Goal: Task Accomplishment & Management: Complete application form

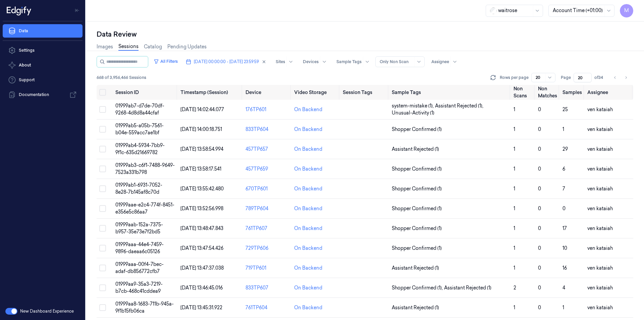
click at [626, 78] on icon "Go to next page" at bounding box center [626, 77] width 4 height 5
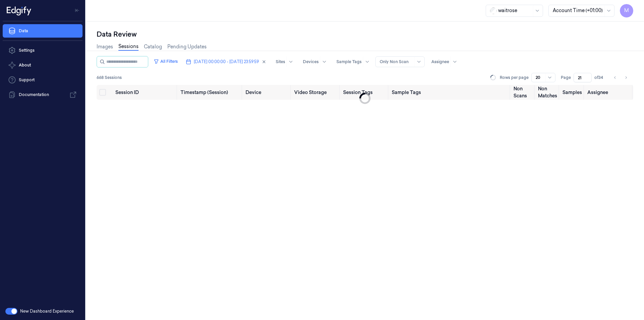
click at [626, 78] on icon "Go to next page" at bounding box center [626, 77] width 4 height 5
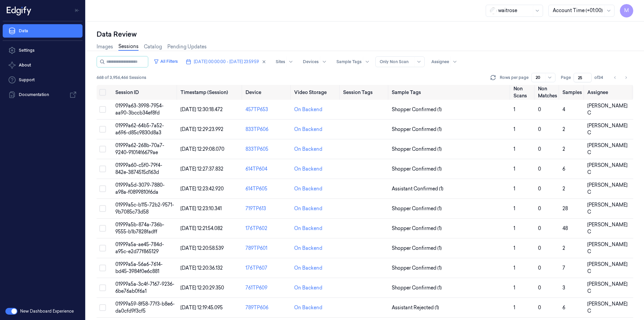
click at [626, 78] on icon "Go to next page" at bounding box center [626, 77] width 4 height 5
type input "26"
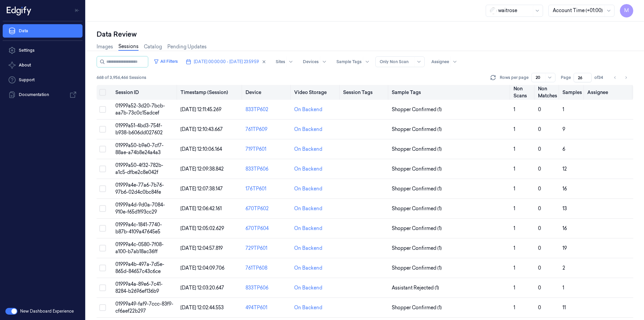
click at [105, 94] on button "Select all" at bounding box center [102, 92] width 7 height 7
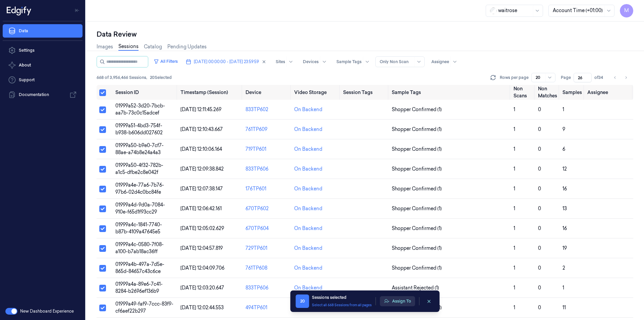
click at [409, 302] on button "Assign To" at bounding box center [397, 301] width 35 height 10
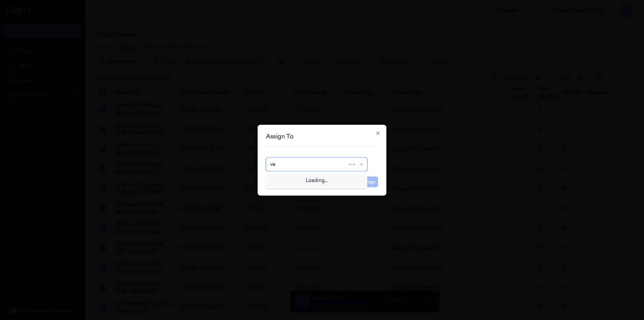
type input "var"
click at [297, 178] on div "[PERSON_NAME]" at bounding box center [291, 179] width 40 height 7
click at [367, 181] on button "Assign" at bounding box center [369, 181] width 18 height 11
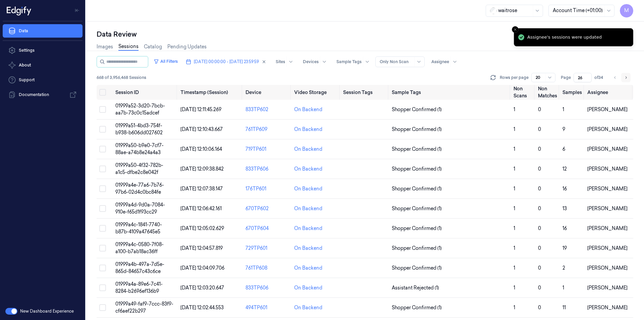
click at [624, 79] on button "Go to next page" at bounding box center [626, 77] width 9 height 9
type input "27"
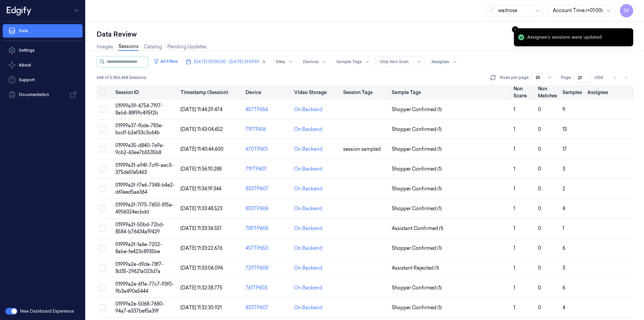
click at [101, 93] on button "Select all" at bounding box center [102, 92] width 7 height 7
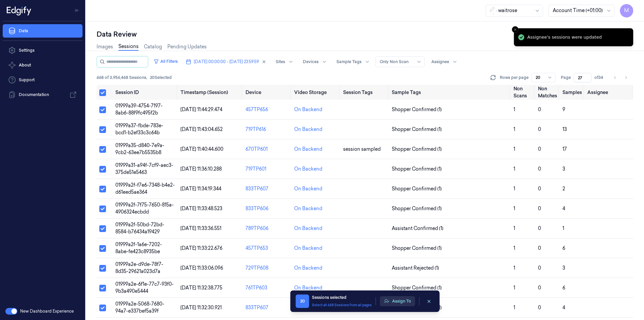
click at [401, 302] on button "Assign To" at bounding box center [397, 301] width 35 height 10
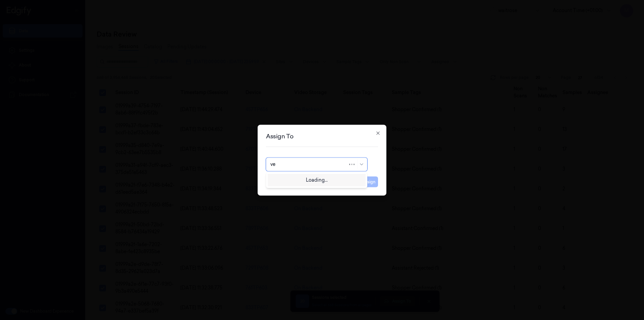
type input "ven"
click at [296, 182] on div "ven kataiah" at bounding box center [317, 179] width 93 height 7
click at [377, 181] on button "Assign" at bounding box center [369, 181] width 18 height 11
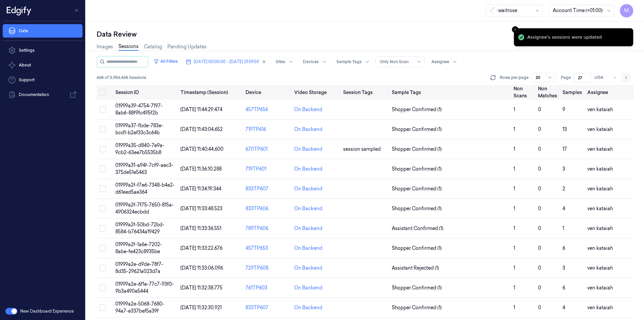
click at [626, 77] on icon "Go to next page" at bounding box center [626, 77] width 1 height 2
type input "28"
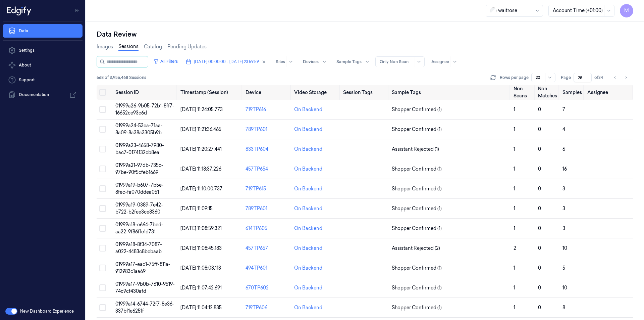
click at [354, 36] on div "Data Review" at bounding box center [365, 34] width 537 height 9
click at [328, 35] on div "Data Review" at bounding box center [365, 34] width 537 height 9
click at [103, 95] on button "Select all" at bounding box center [102, 92] width 7 height 7
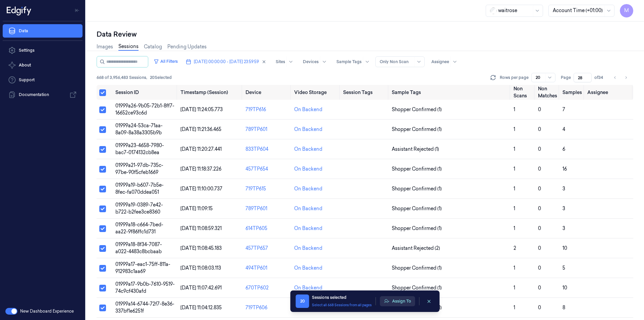
click at [406, 303] on button "Assign To" at bounding box center [397, 301] width 35 height 10
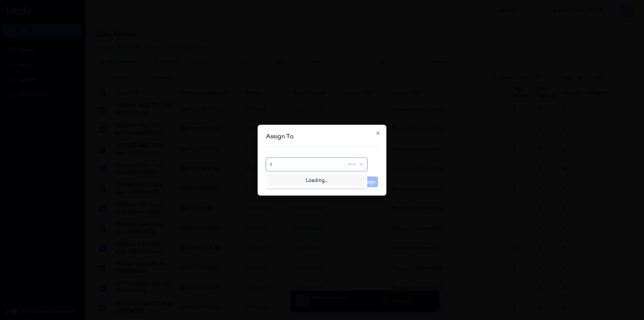
type input "ro"
click at [300, 180] on div "Rohith Acharya" at bounding box center [291, 179] width 40 height 7
click at [367, 184] on button "Assign" at bounding box center [369, 181] width 18 height 11
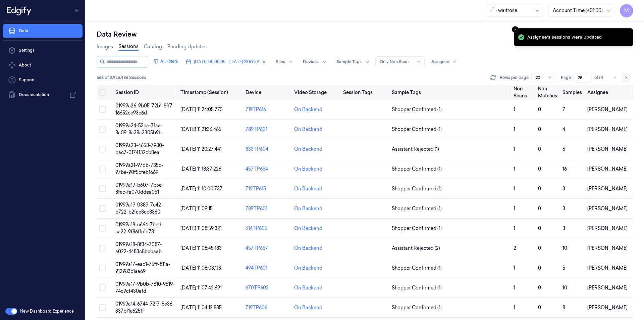
click at [627, 79] on icon "Go to next page" at bounding box center [626, 77] width 4 height 5
type input "29"
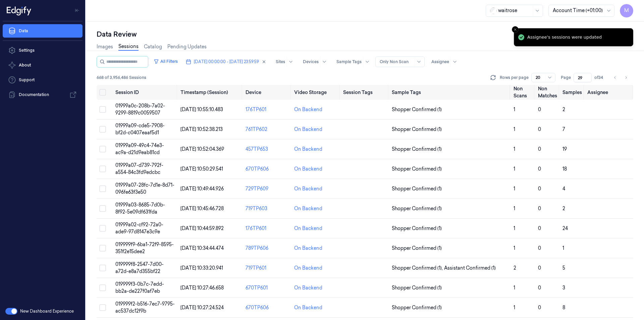
click at [331, 38] on div "Data Review" at bounding box center [365, 34] width 537 height 9
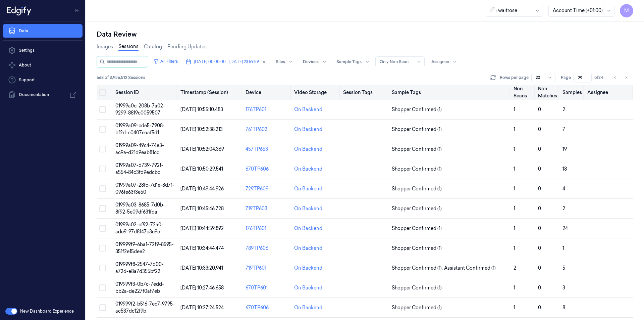
click at [102, 92] on button "Select all" at bounding box center [102, 92] width 7 height 7
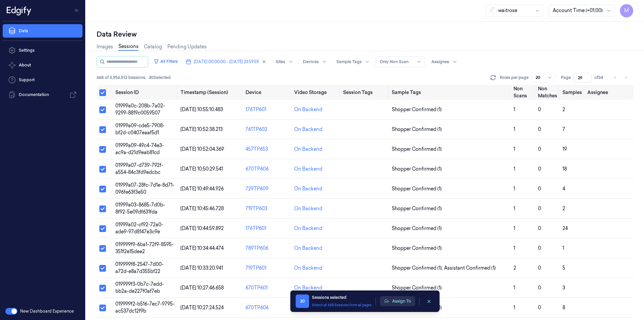
click at [400, 297] on button "Assign To" at bounding box center [397, 301] width 35 height 10
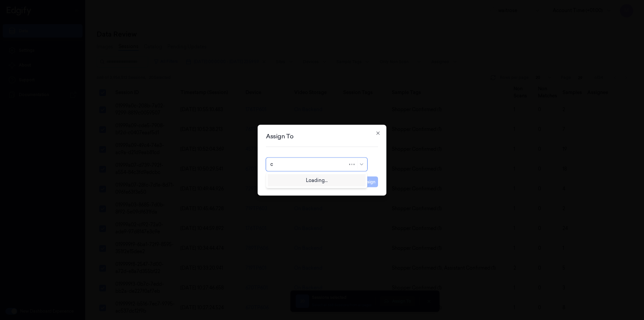
type input "ch"
click at [286, 190] on div "[PERSON_NAME] a" at bounding box center [293, 190] width 44 height 7
click at [372, 179] on button "Assign" at bounding box center [369, 181] width 18 height 11
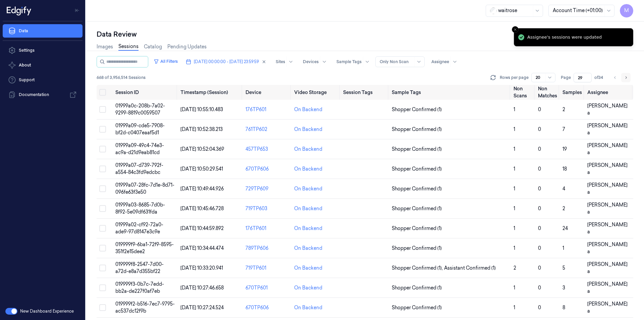
click at [625, 77] on icon "Go to next page" at bounding box center [626, 77] width 4 height 5
type input "30"
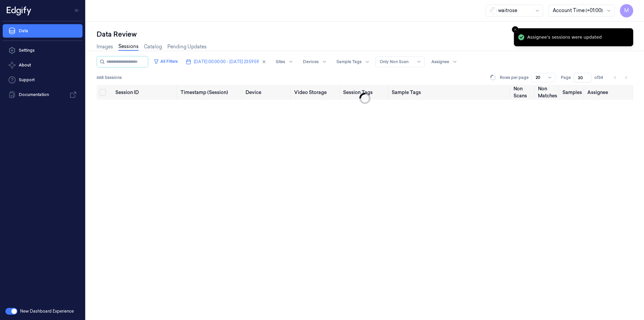
click at [337, 16] on div "waitrose Account Time (+01:00) M" at bounding box center [365, 10] width 559 height 21
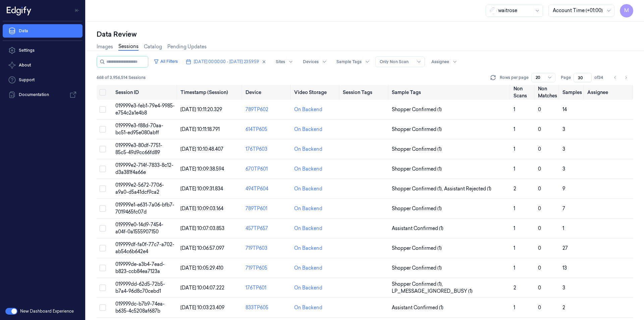
click at [352, 23] on div "Data Review Images Sessions Catalog Pending Updates All Filters 30/09/2025 00:0…" at bounding box center [365, 170] width 559 height 298
click at [340, 14] on div "waitrose Account Time (+01:00) M" at bounding box center [365, 10] width 559 height 21
click at [337, 27] on div "Data Review Images Sessions Catalog Pending Updates All Filters 30/09/2025 00:0…" at bounding box center [365, 170] width 559 height 298
click at [104, 92] on button "Select all" at bounding box center [102, 92] width 7 height 7
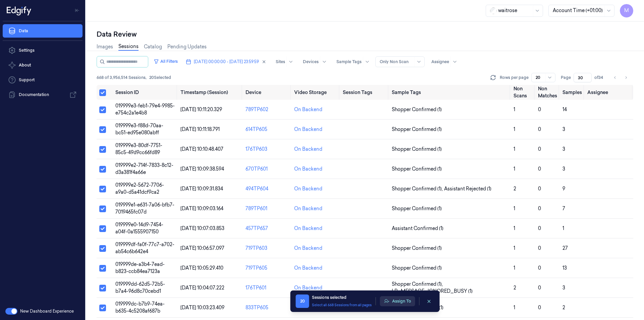
click at [410, 305] on button "Assign To" at bounding box center [397, 301] width 35 height 10
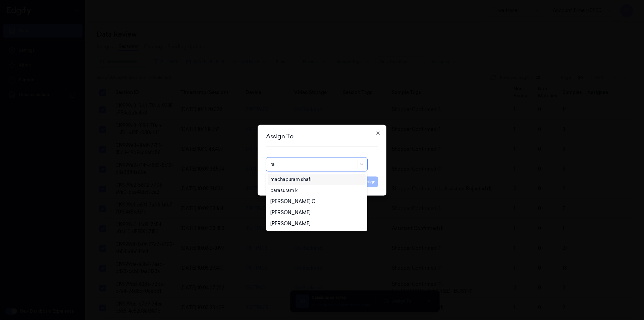
type input "raj"
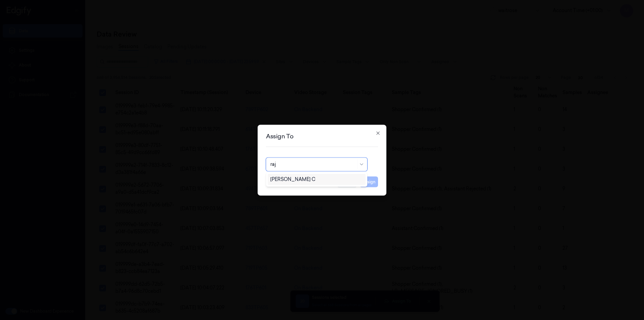
click at [308, 179] on div "Rajasekhar C" at bounding box center [317, 179] width 93 height 7
click at [367, 181] on button "Assign" at bounding box center [369, 181] width 18 height 11
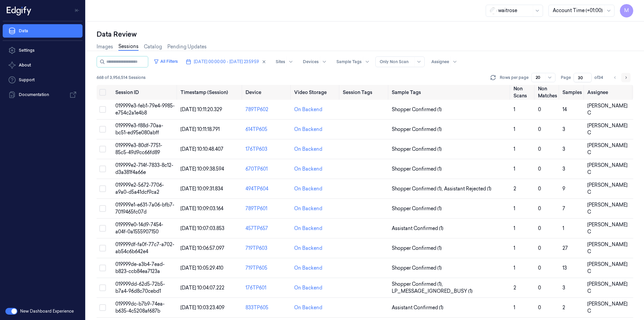
click at [630, 79] on button "Go to next page" at bounding box center [626, 77] width 9 height 9
type input "31"
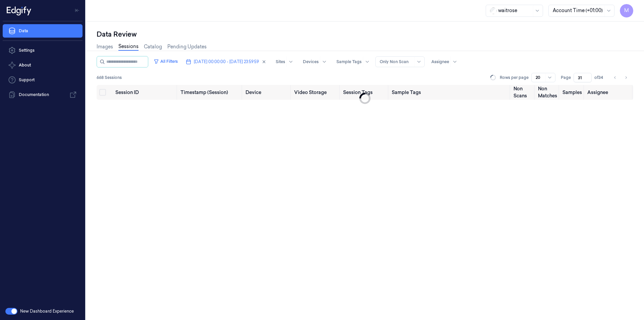
click at [381, 34] on div "Data Review" at bounding box center [365, 34] width 537 height 9
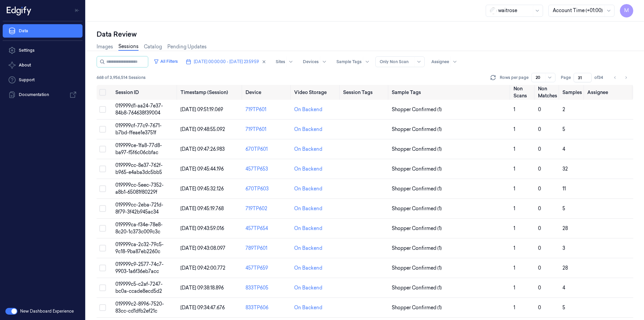
click at [331, 36] on div "Data Review" at bounding box center [365, 34] width 537 height 9
drag, startPoint x: 102, startPoint y: 94, endPoint x: 125, endPoint y: 114, distance: 30.2
click at [102, 94] on button "Select all" at bounding box center [102, 92] width 7 height 7
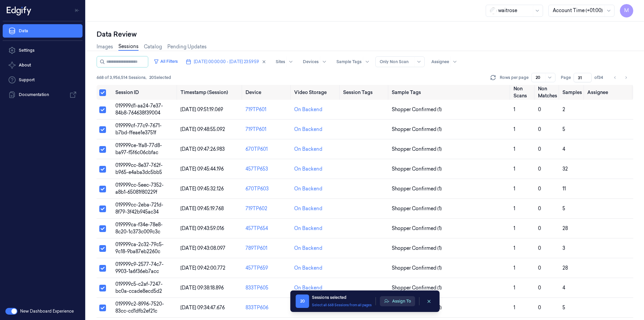
click at [410, 303] on button "Assign To" at bounding box center [397, 301] width 35 height 10
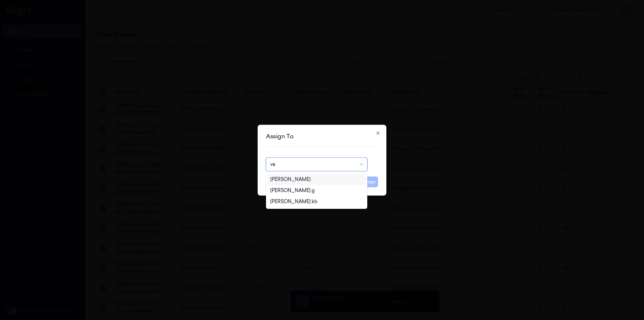
type input "var"
click at [291, 178] on div "Varsha Poojary" at bounding box center [291, 179] width 40 height 7
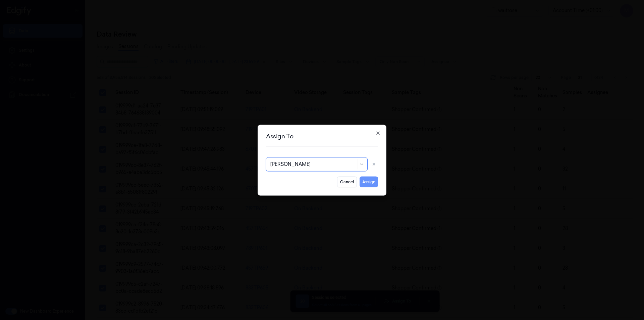
click at [372, 181] on button "Assign" at bounding box center [369, 181] width 18 height 11
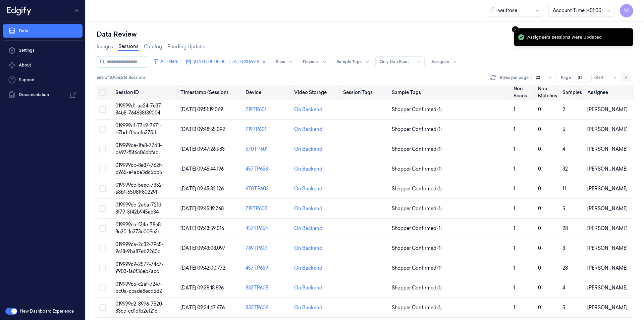
click at [628, 79] on icon "Go to next page" at bounding box center [626, 77] width 4 height 5
type input "32"
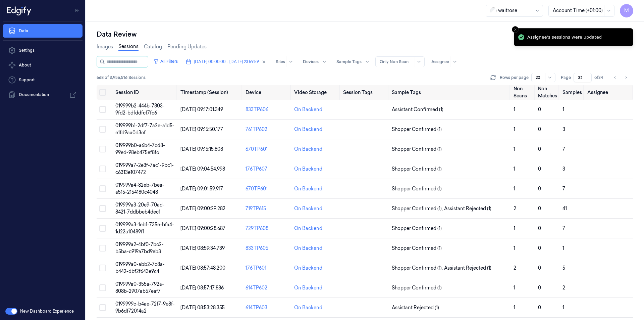
click at [426, 39] on div "Images Sessions Catalog Pending Updates" at bounding box center [365, 47] width 537 height 17
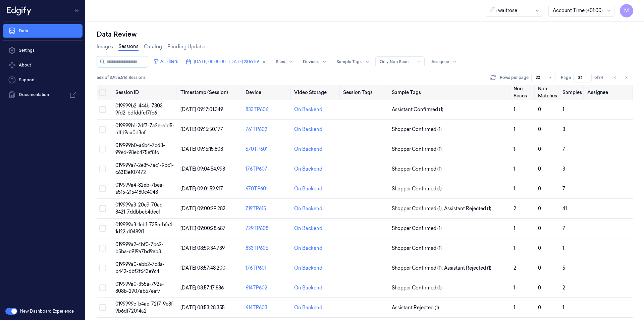
click at [330, 26] on div "Data Review Images Sessions Catalog Pending Updates All Filters 30/09/2025 00:0…" at bounding box center [365, 170] width 559 height 298
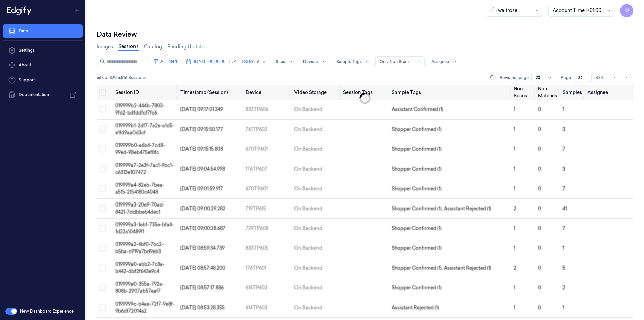
click at [543, 45] on div "Images Sessions Catalog Pending Updates" at bounding box center [365, 47] width 537 height 17
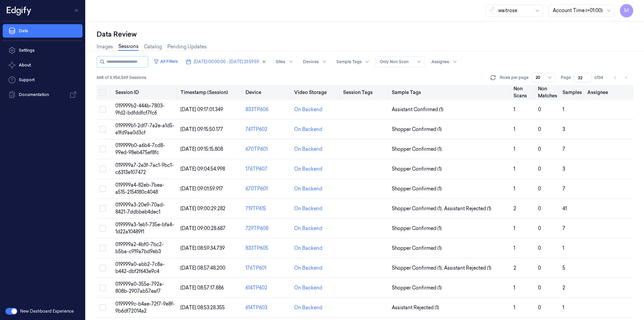
click at [101, 95] on button "Select all" at bounding box center [102, 92] width 7 height 7
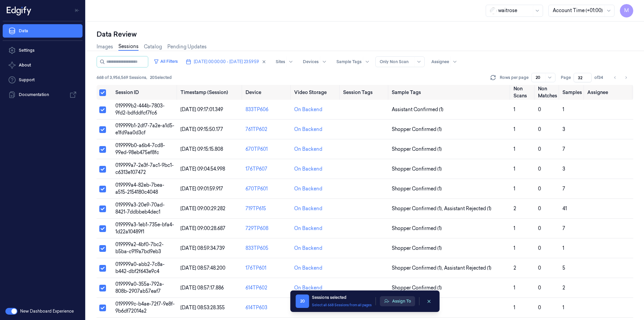
click at [391, 299] on button "Assign To" at bounding box center [397, 301] width 35 height 10
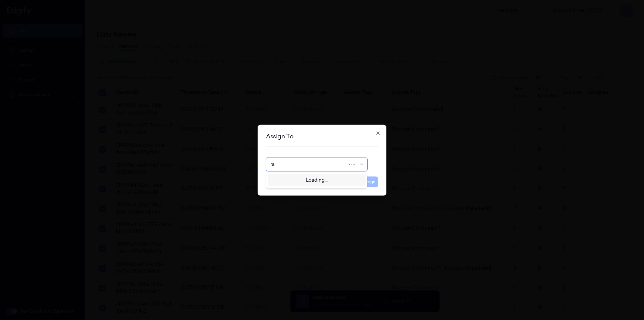
type input "raj"
click at [302, 178] on div "Rajasekhar C" at bounding box center [317, 179] width 93 height 7
drag, startPoint x: 376, startPoint y: 183, endPoint x: 372, endPoint y: 183, distance: 3.7
click at [376, 183] on button "Assign" at bounding box center [369, 181] width 18 height 11
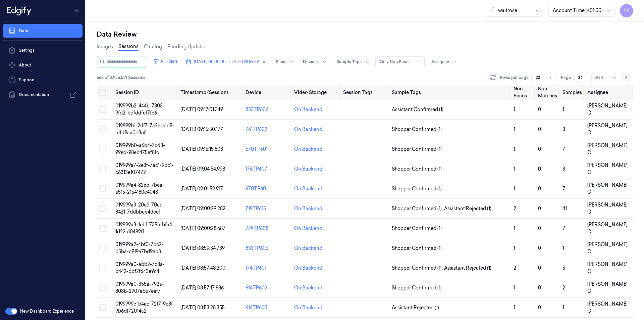
click at [626, 79] on icon "Go to next page" at bounding box center [626, 77] width 4 height 5
type input "33"
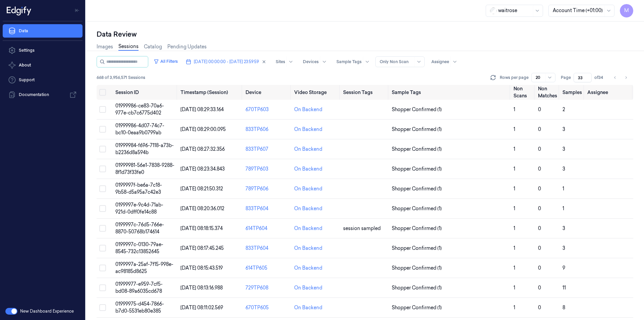
click at [380, 40] on div "Images Sessions Catalog Pending Updates" at bounding box center [365, 47] width 537 height 17
click at [345, 31] on div "Data Review" at bounding box center [365, 34] width 537 height 9
click at [106, 92] on button "Select all" at bounding box center [102, 92] width 7 height 7
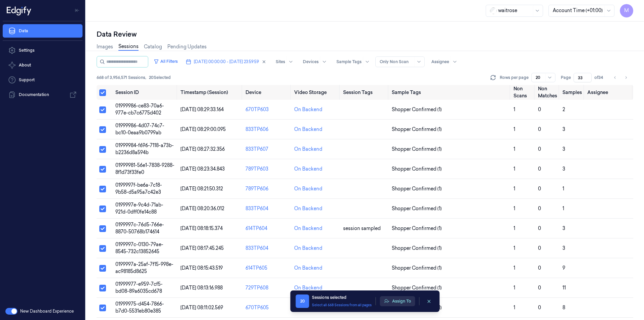
click at [408, 300] on button "Assign To" at bounding box center [397, 301] width 35 height 10
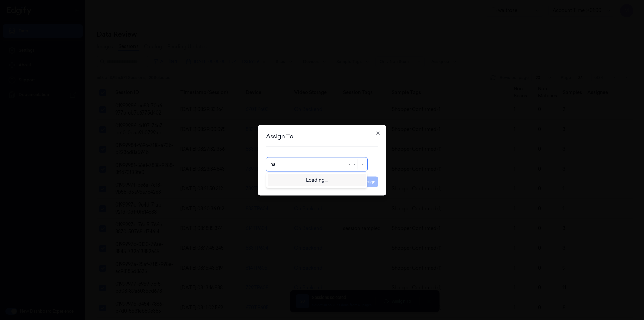
type input "haf"
click at [290, 167] on div at bounding box center [314, 164] width 86 height 7
type input "ven"
click at [288, 179] on div "ven kataiah" at bounding box center [284, 179] width 26 height 7
click at [366, 184] on button "Assign" at bounding box center [369, 181] width 18 height 11
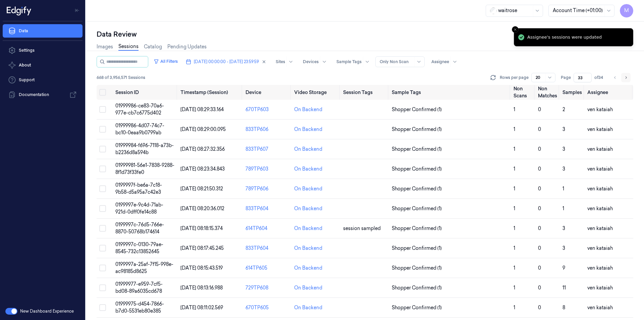
click at [625, 78] on icon "Go to next page" at bounding box center [626, 77] width 4 height 5
type input "34"
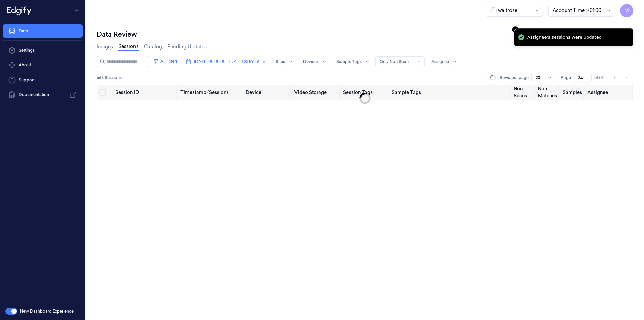
click at [354, 33] on div "Data Review" at bounding box center [365, 34] width 537 height 9
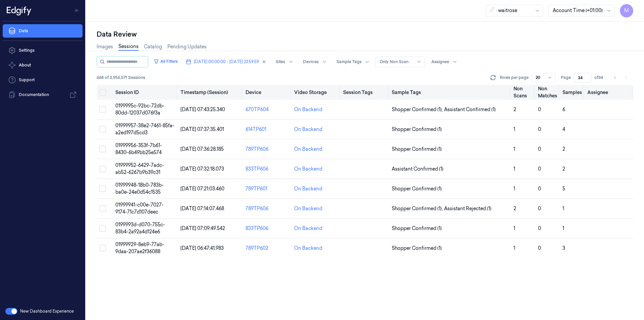
click at [104, 94] on button "Select all" at bounding box center [102, 92] width 7 height 7
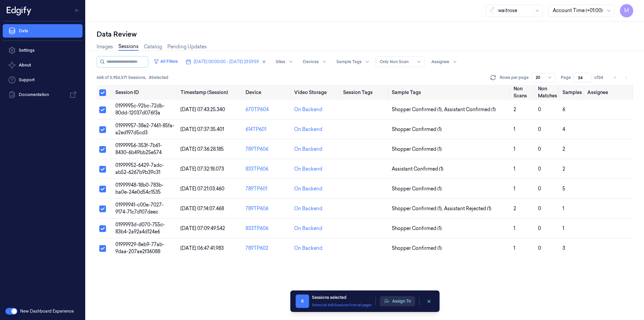
click at [403, 300] on button "Assign To" at bounding box center [397, 301] width 35 height 10
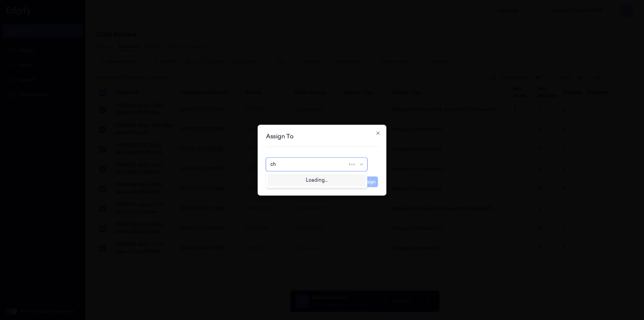
type input "cha"
click at [290, 190] on div "[PERSON_NAME] a" at bounding box center [293, 190] width 44 height 7
click at [366, 180] on button "Assign" at bounding box center [369, 181] width 18 height 11
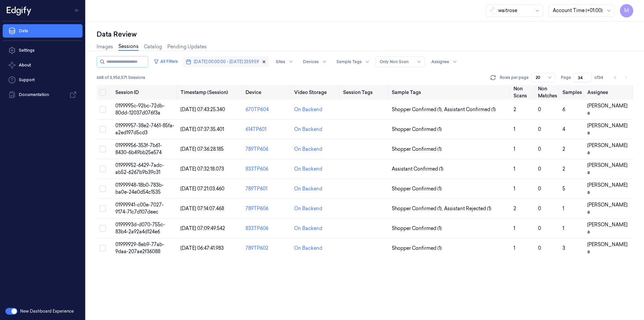
click at [266, 62] on icon "button" at bounding box center [264, 62] width 2 height 2
type input "1"
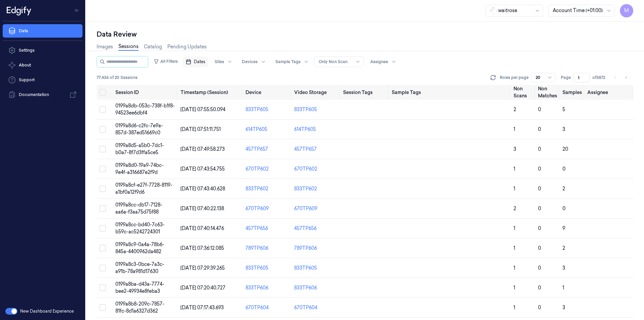
click at [205, 63] on span "Dates" at bounding box center [199, 62] width 11 height 6
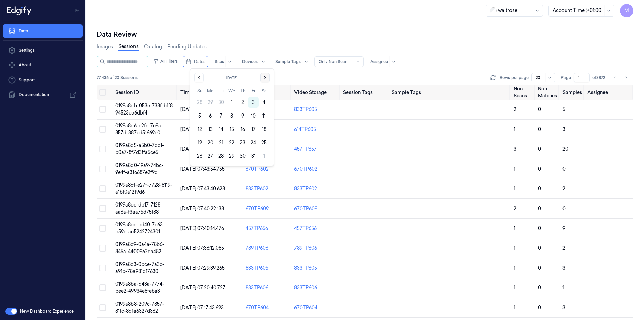
click at [264, 78] on icon "Go to the Next Month" at bounding box center [264, 77] width 5 height 5
click at [197, 78] on icon "Go to the Previous Month" at bounding box center [198, 77] width 5 height 5
click at [234, 105] on button "1" at bounding box center [232, 102] width 11 height 11
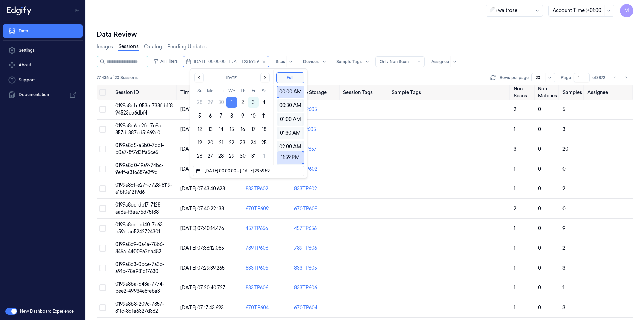
click at [232, 103] on button "1" at bounding box center [232, 102] width 11 height 11
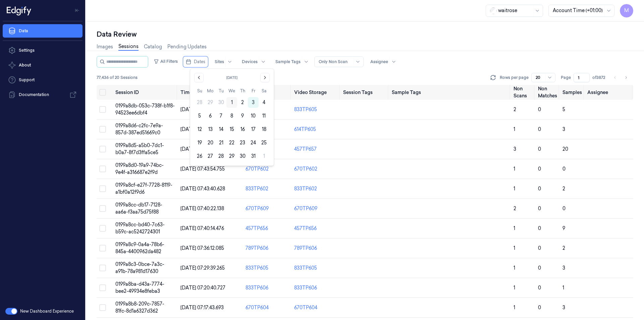
click at [235, 103] on button "1" at bounding box center [232, 102] width 11 height 11
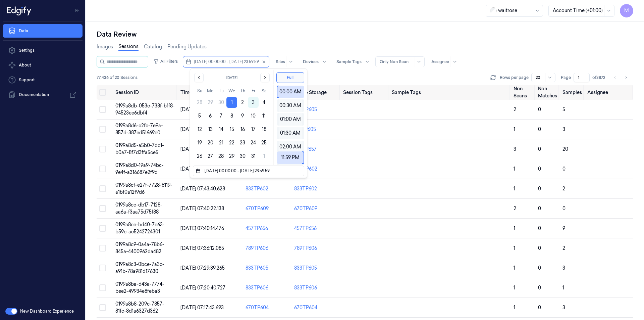
click at [279, 27] on div "Data Review Images Sessions Catalog Pending Updates All Filters 01/10/2025 00:0…" at bounding box center [365, 170] width 559 height 298
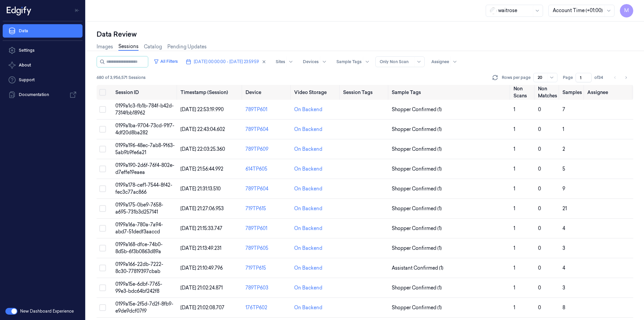
click at [279, 27] on div "Data Review Images Sessions Catalog Pending Updates All Filters 01/10/2025 00:0…" at bounding box center [365, 170] width 559 height 298
click at [102, 90] on button "Select all" at bounding box center [102, 92] width 7 height 7
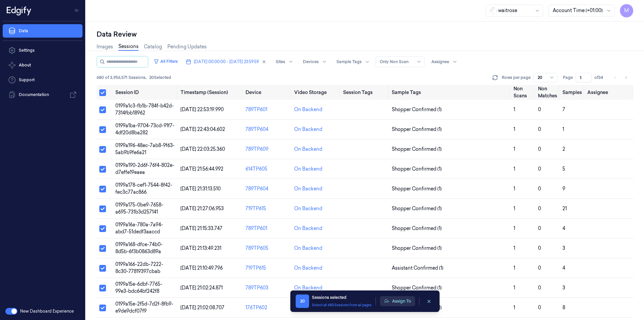
click at [406, 299] on button "Assign To" at bounding box center [397, 301] width 35 height 10
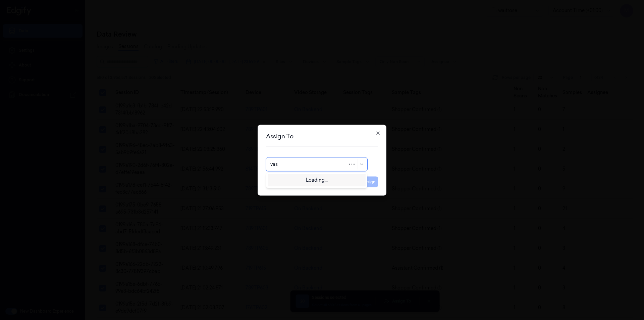
type input "vasr"
click at [292, 168] on div at bounding box center [314, 164] width 86 height 7
type input "c"
type input "var"
click at [297, 179] on div "Varsha Poojary" at bounding box center [291, 179] width 40 height 7
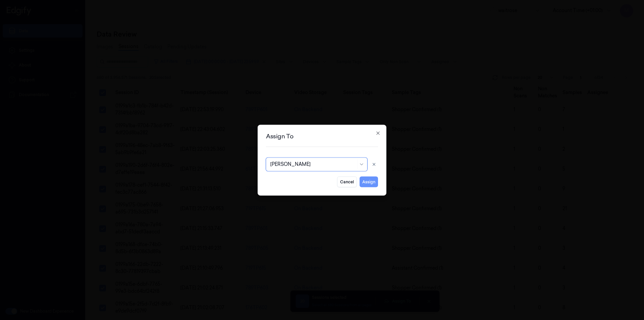
click at [369, 180] on button "Assign" at bounding box center [369, 181] width 18 height 11
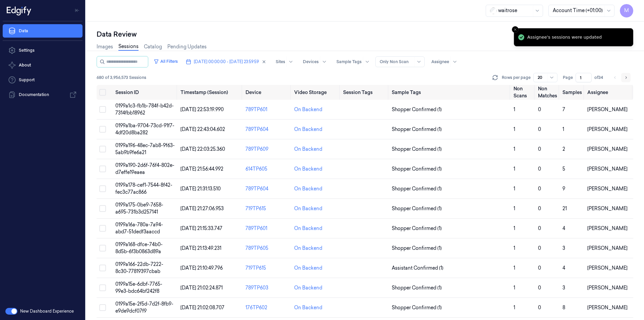
click at [628, 77] on icon "Go to next page" at bounding box center [626, 77] width 4 height 5
type input "2"
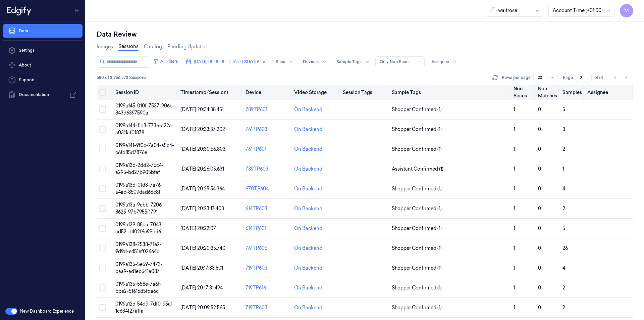
click at [101, 91] on button "Select all" at bounding box center [102, 92] width 7 height 7
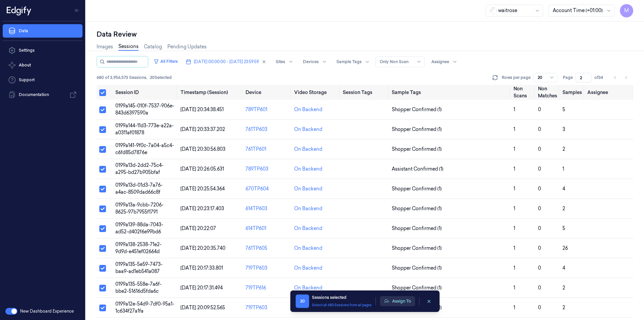
click at [411, 305] on button "Assign To" at bounding box center [397, 301] width 35 height 10
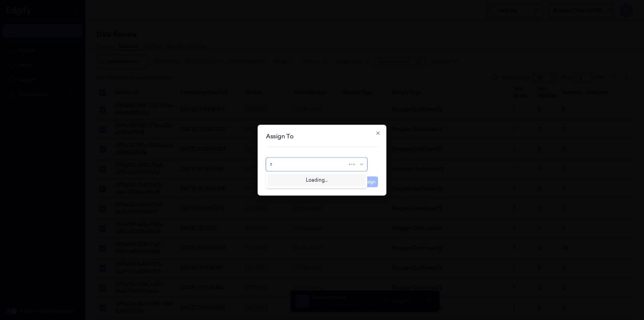
type input "ro"
click at [300, 178] on div "Rohith Acharya" at bounding box center [291, 179] width 40 height 7
click at [369, 183] on button "Assign" at bounding box center [369, 181] width 18 height 11
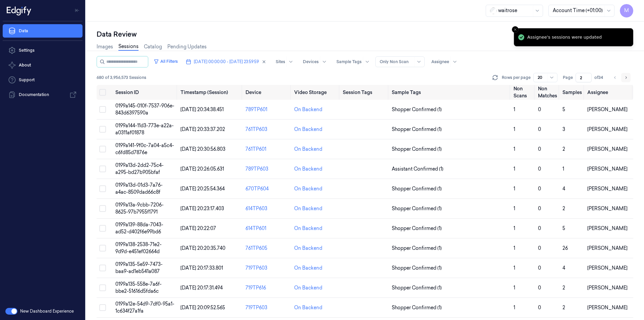
click at [627, 79] on icon "Go to next page" at bounding box center [626, 77] width 4 height 5
type input "3"
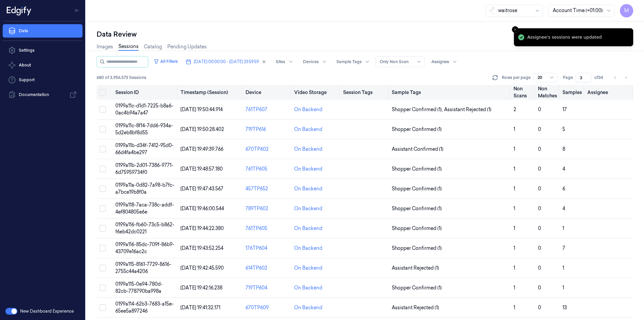
click at [101, 91] on button "Select all" at bounding box center [102, 92] width 7 height 7
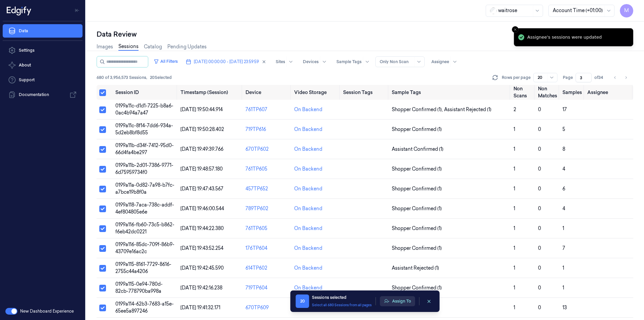
click at [395, 305] on button "Assign To" at bounding box center [397, 301] width 35 height 10
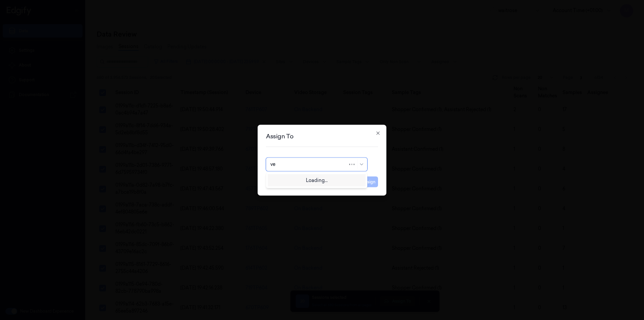
type input "ven"
click at [285, 179] on div "ven kataiah" at bounding box center [284, 179] width 26 height 7
click at [366, 183] on button "Assign" at bounding box center [369, 181] width 18 height 11
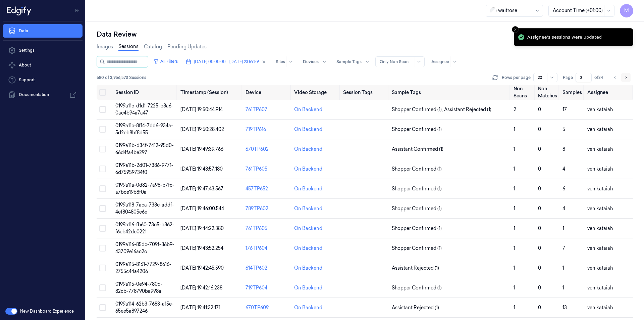
click at [625, 77] on icon "Go to next page" at bounding box center [626, 77] width 4 height 5
type input "4"
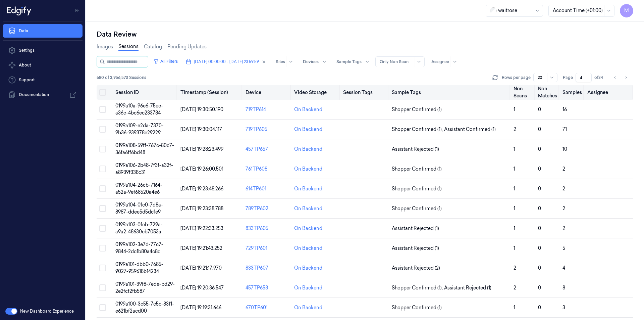
click at [104, 94] on button "Select all" at bounding box center [102, 92] width 7 height 7
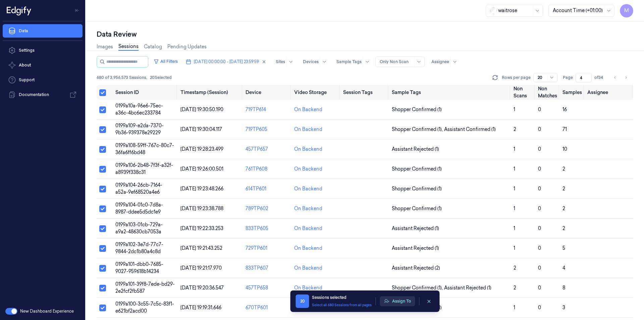
click at [395, 300] on button "Assign To" at bounding box center [397, 301] width 35 height 10
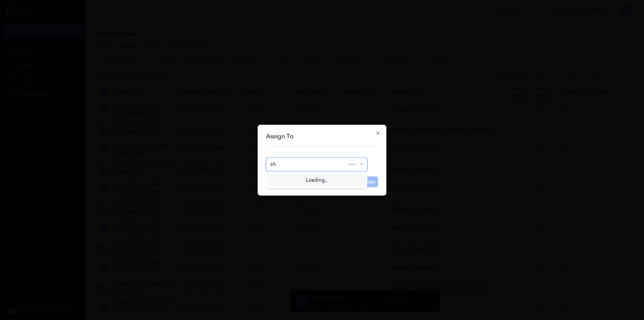
type input "cha"
click at [292, 192] on div "[PERSON_NAME] a" at bounding box center [293, 190] width 44 height 7
click at [371, 180] on button "Assign" at bounding box center [369, 181] width 18 height 11
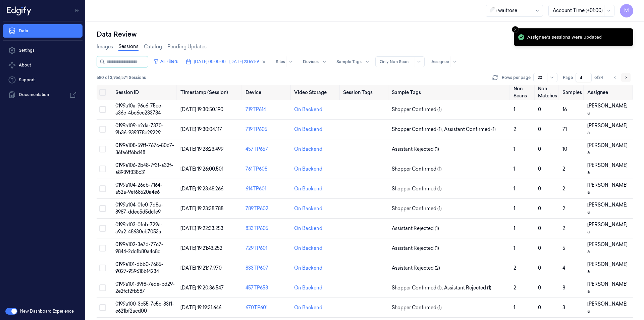
click at [627, 79] on icon "Go to next page" at bounding box center [626, 77] width 4 height 5
type input "5"
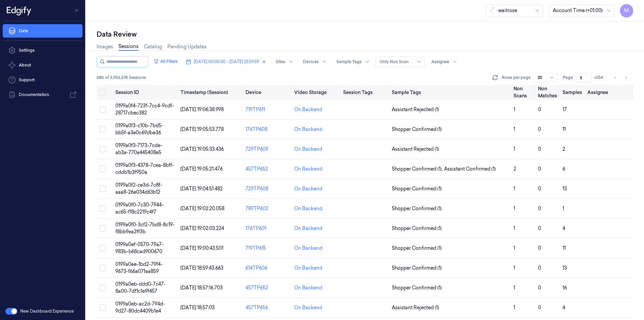
click at [346, 20] on div "waitrose Account Time (+01:00) M" at bounding box center [365, 10] width 559 height 21
click at [102, 92] on button "Select all" at bounding box center [102, 92] width 7 height 7
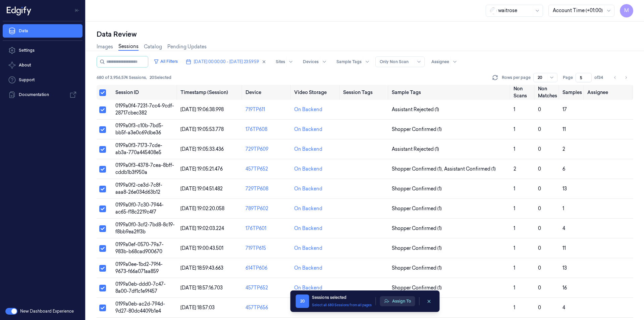
click at [405, 300] on button "Assign To" at bounding box center [397, 301] width 35 height 10
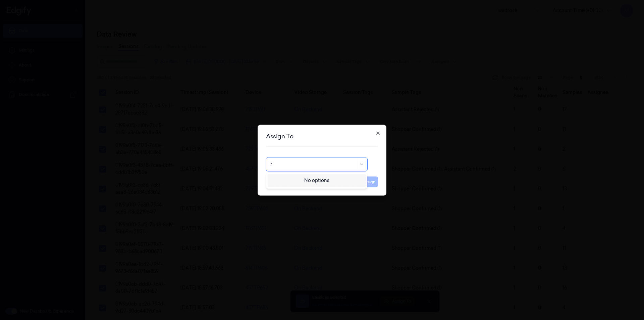
type input "ro"
click at [305, 179] on div "Rohith Acharya" at bounding box center [317, 179] width 93 height 7
click at [367, 182] on button "Assign" at bounding box center [369, 181] width 18 height 11
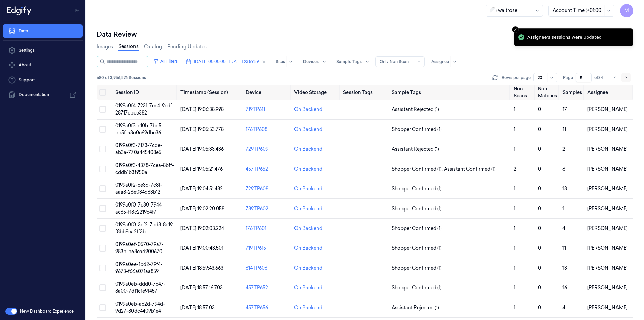
click at [625, 79] on icon "Go to next page" at bounding box center [626, 77] width 4 height 5
type input "6"
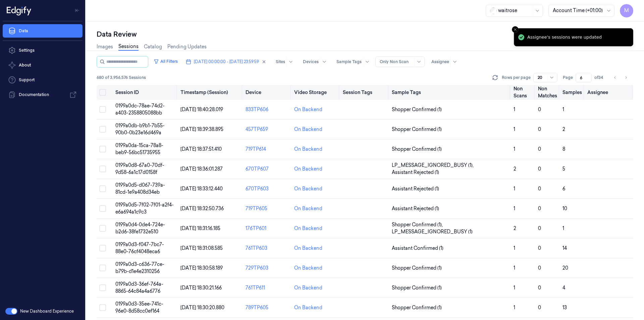
click at [105, 94] on button "Select all" at bounding box center [102, 92] width 7 height 7
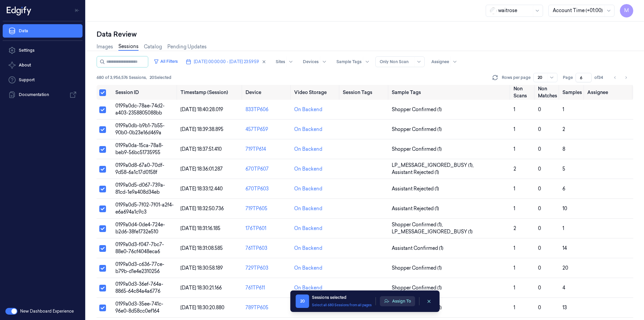
click at [414, 299] on button "Assign To" at bounding box center [397, 301] width 35 height 10
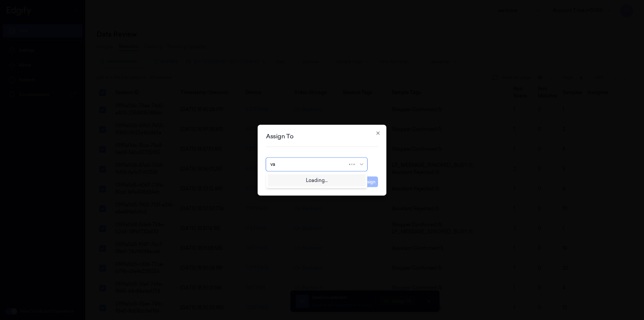
type input "var"
click at [288, 190] on div "varsha g" at bounding box center [293, 190] width 44 height 7
click at [364, 183] on button "Assign" at bounding box center [369, 181] width 18 height 11
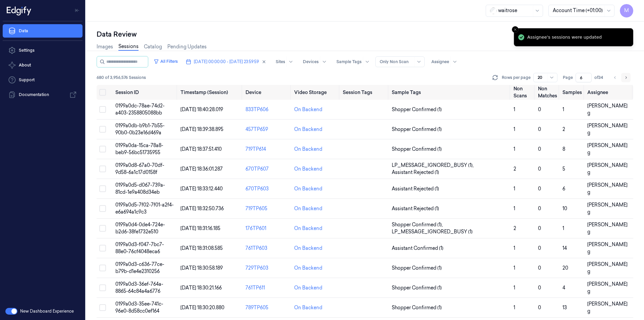
click at [627, 76] on icon "Go to next page" at bounding box center [626, 77] width 4 height 5
type input "7"
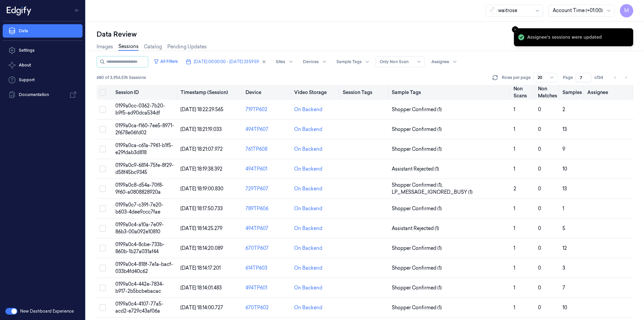
click at [103, 91] on button "Select all" at bounding box center [102, 92] width 7 height 7
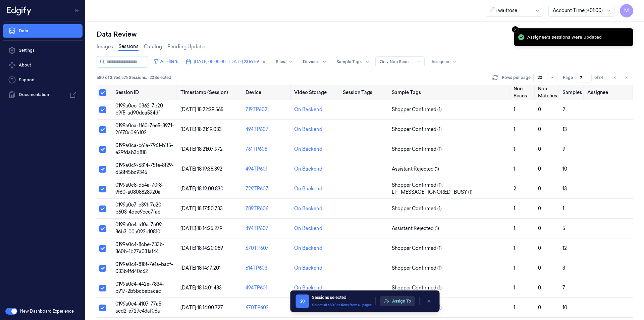
click at [405, 302] on button "Assign To" at bounding box center [397, 301] width 35 height 10
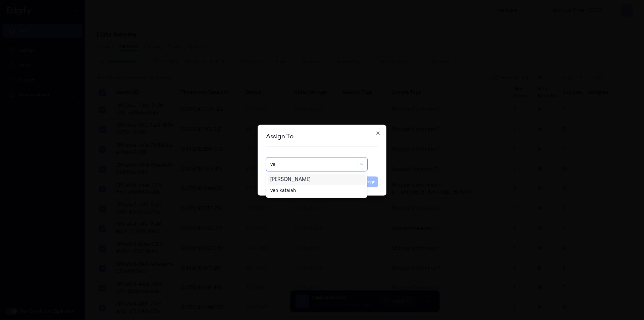
type input "ven"
click at [299, 174] on div "ven kataiah" at bounding box center [317, 179] width 98 height 11
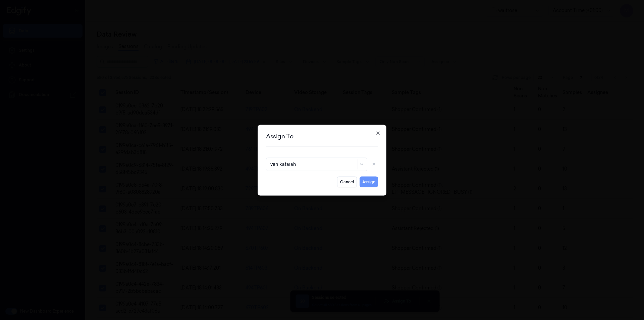
click at [361, 183] on button "Assign" at bounding box center [369, 181] width 18 height 11
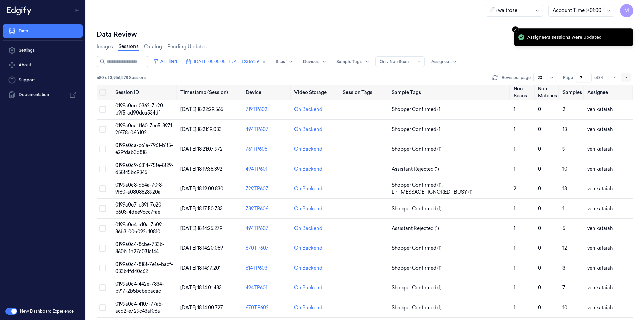
click at [623, 79] on button "Go to next page" at bounding box center [626, 77] width 9 height 9
type input "8"
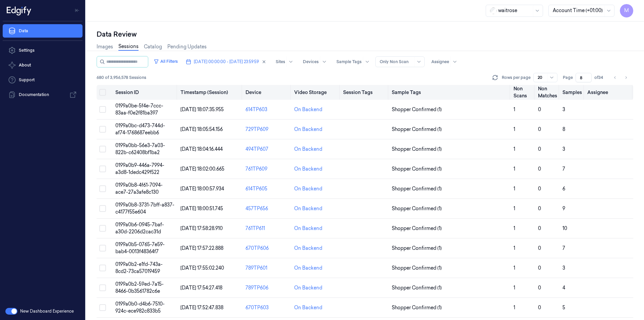
click at [103, 92] on button "Select all" at bounding box center [102, 92] width 7 height 7
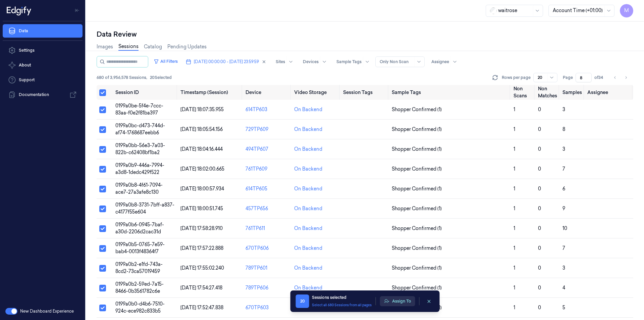
click at [408, 297] on button "Assign To" at bounding box center [397, 301] width 35 height 10
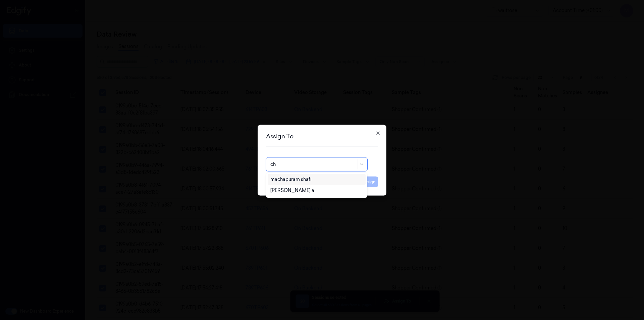
type input "cha"
click at [308, 194] on div "[PERSON_NAME] a" at bounding box center [317, 190] width 98 height 11
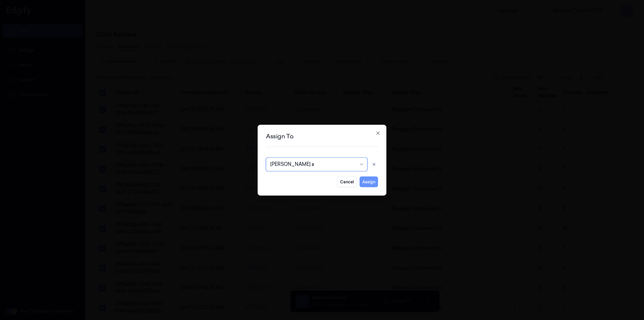
click at [374, 184] on button "Assign" at bounding box center [369, 181] width 18 height 11
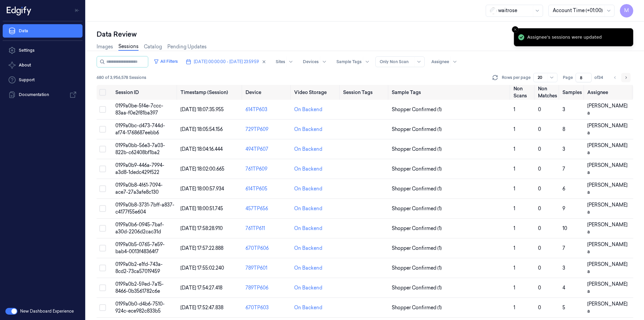
click at [629, 79] on button "Go to next page" at bounding box center [626, 77] width 9 height 9
type input "9"
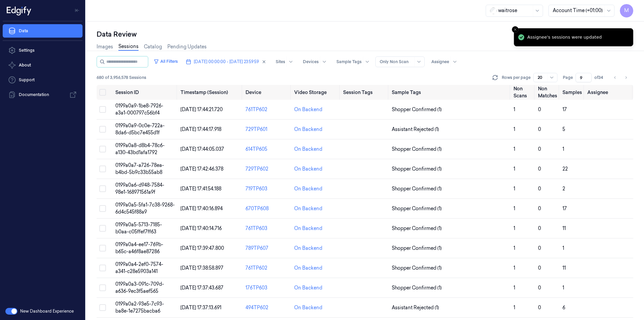
click at [355, 32] on div "Data Review" at bounding box center [365, 34] width 537 height 9
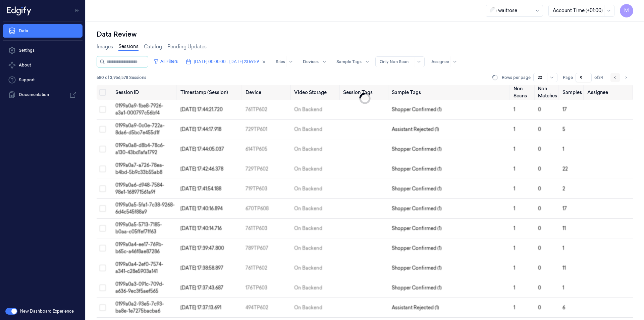
click at [616, 79] on icon "Go to previous page" at bounding box center [616, 77] width 4 height 5
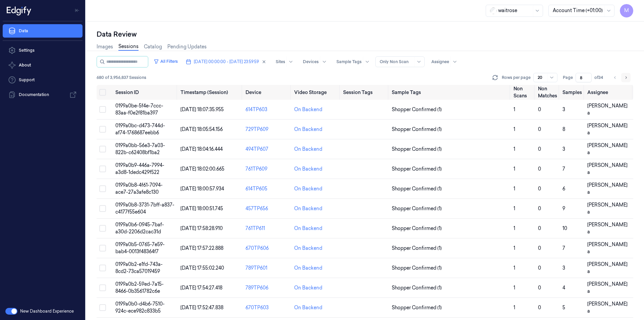
click at [629, 82] on button "Go to next page" at bounding box center [626, 77] width 9 height 9
type input "9"
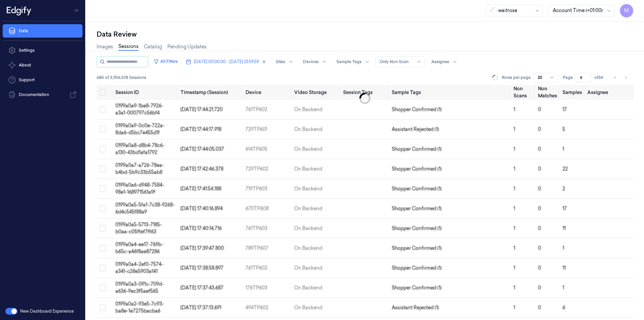
click at [491, 46] on div "Images Sessions Catalog Pending Updates" at bounding box center [365, 47] width 537 height 17
